Goal: Information Seeking & Learning: Learn about a topic

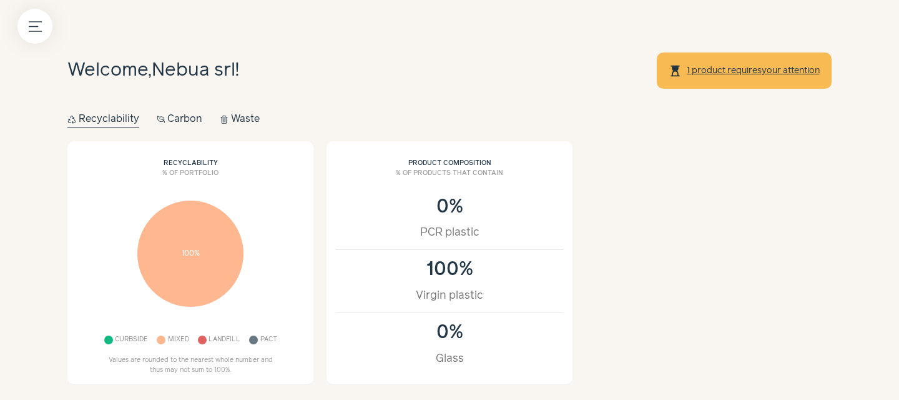
scroll to position [419, 0]
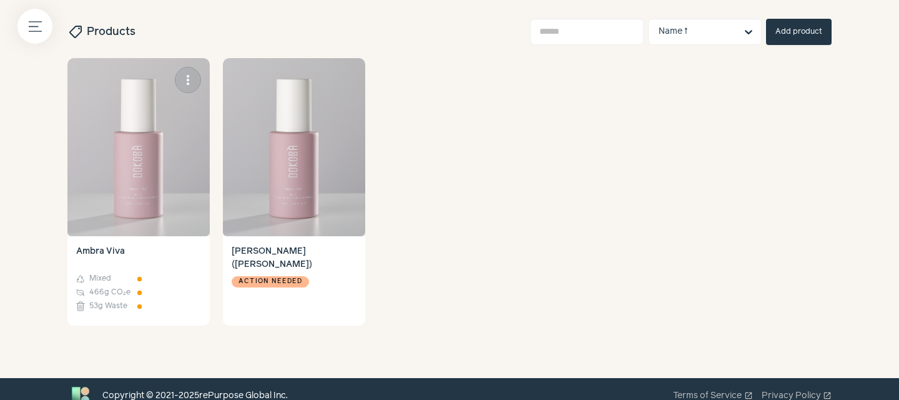
click at [124, 230] on img at bounding box center [138, 147] width 142 height 178
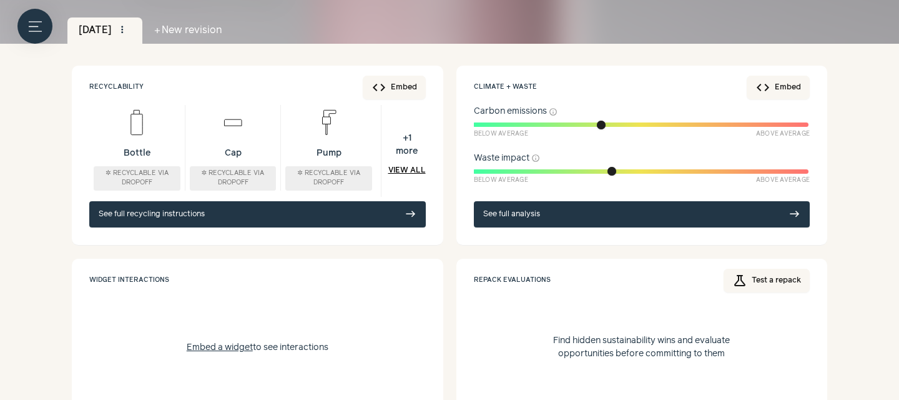
scroll to position [144, 0]
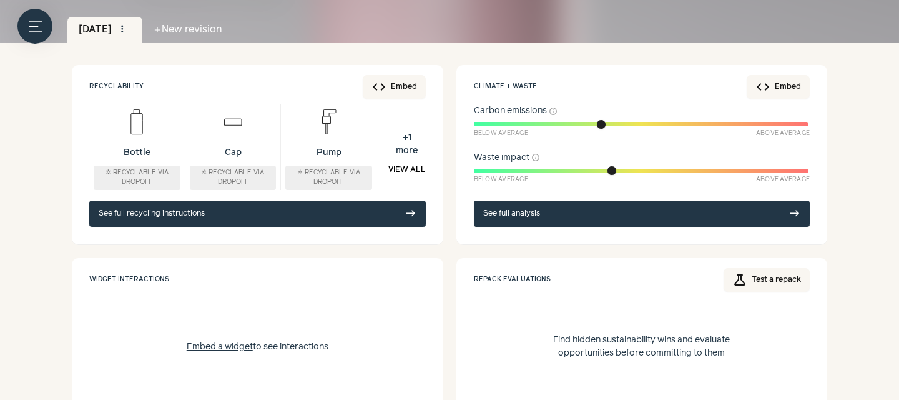
click at [504, 214] on link "See full analysis east" at bounding box center [642, 213] width 337 height 26
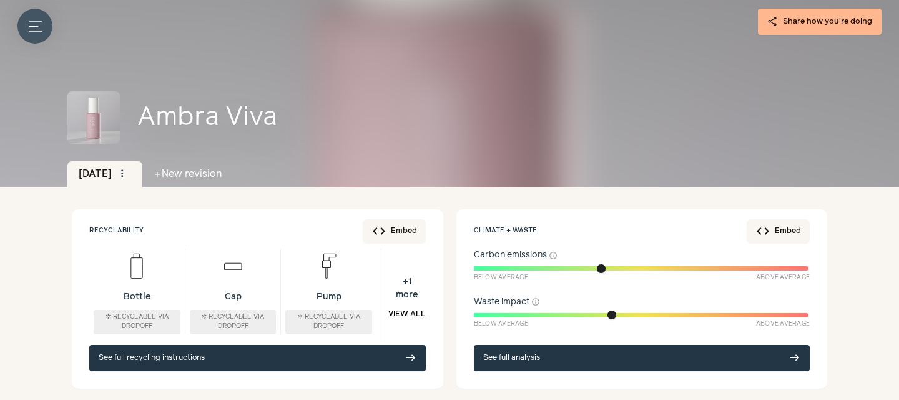
click at [44, 34] on button "Menu button" at bounding box center [34, 26] width 35 height 35
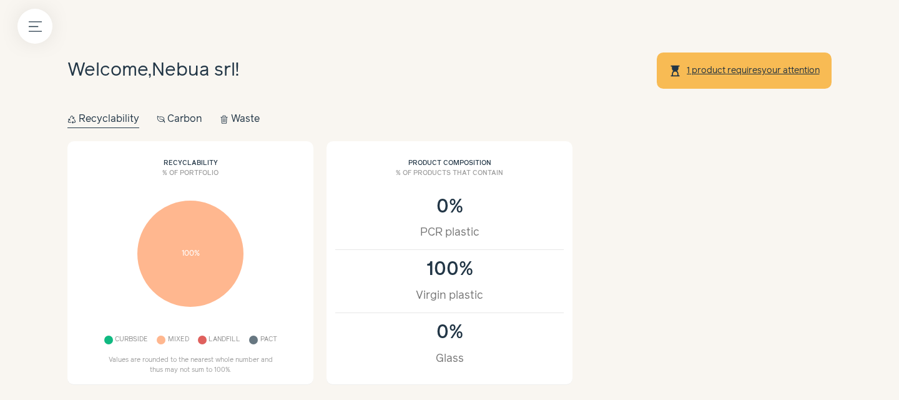
click at [168, 118] on button "Carbon Carbon" at bounding box center [180, 119] width 46 height 17
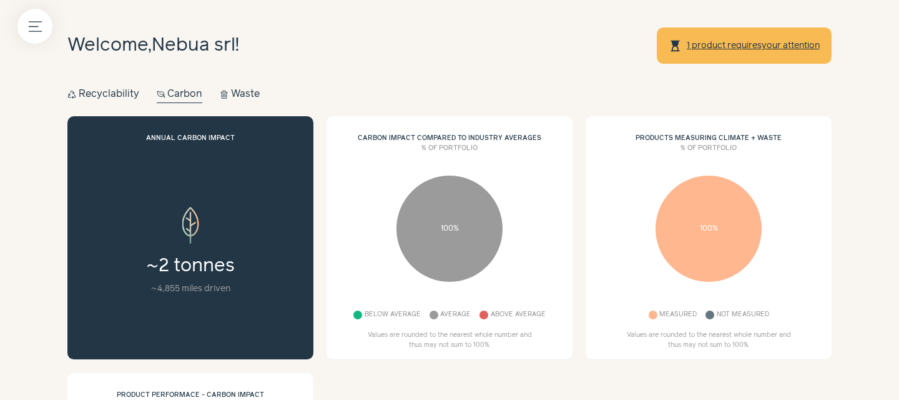
scroll to position [12, 0]
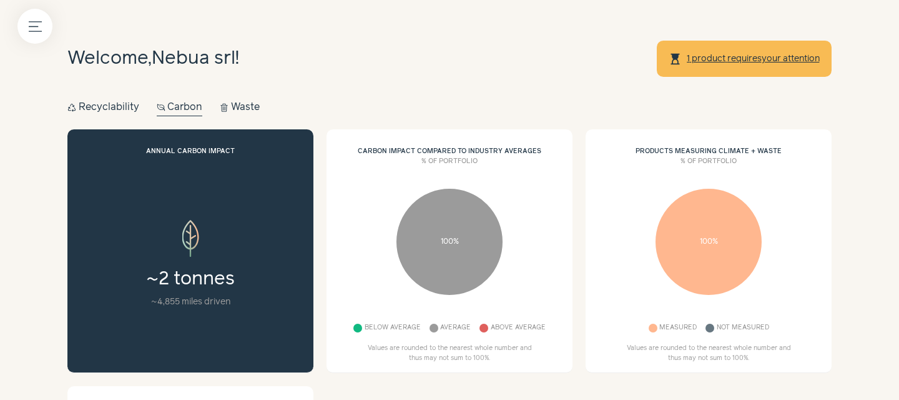
click at [245, 107] on button "Waste Waste" at bounding box center [240, 107] width 40 height 17
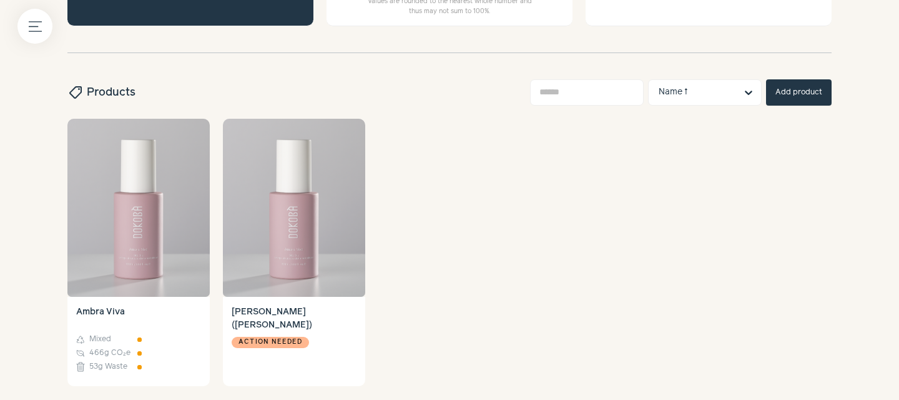
scroll to position [361, 0]
